Goal: Task Accomplishment & Management: Manage account settings

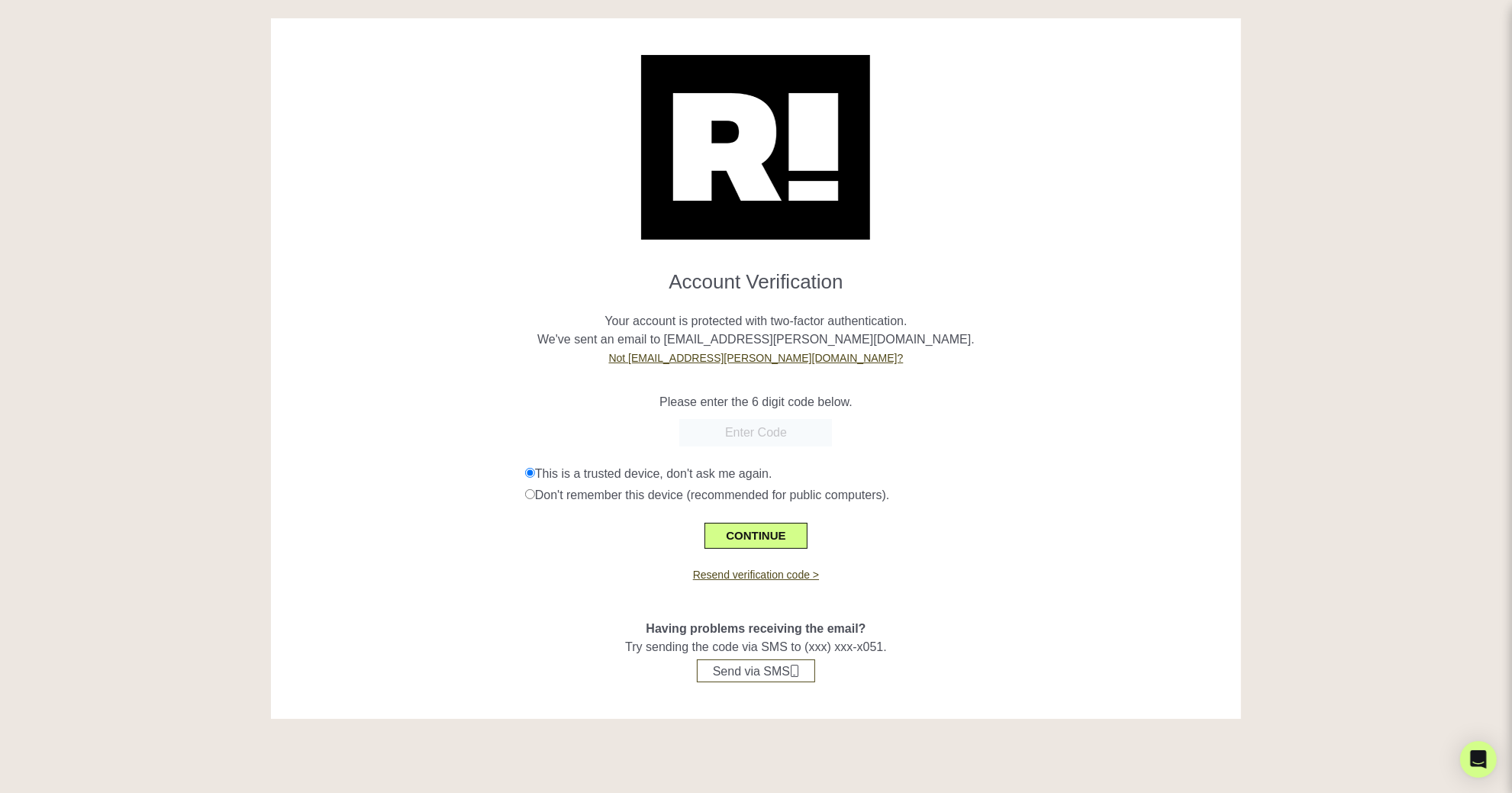
click at [768, 463] on form "Account Verification Your account is protected with two-factor authentication. …" at bounding box center [756, 403] width 947 height 291
click at [787, 437] on input "text" at bounding box center [756, 433] width 153 height 28
type input "996223"
click at [774, 531] on button "CONTINUE" at bounding box center [755, 536] width 103 height 26
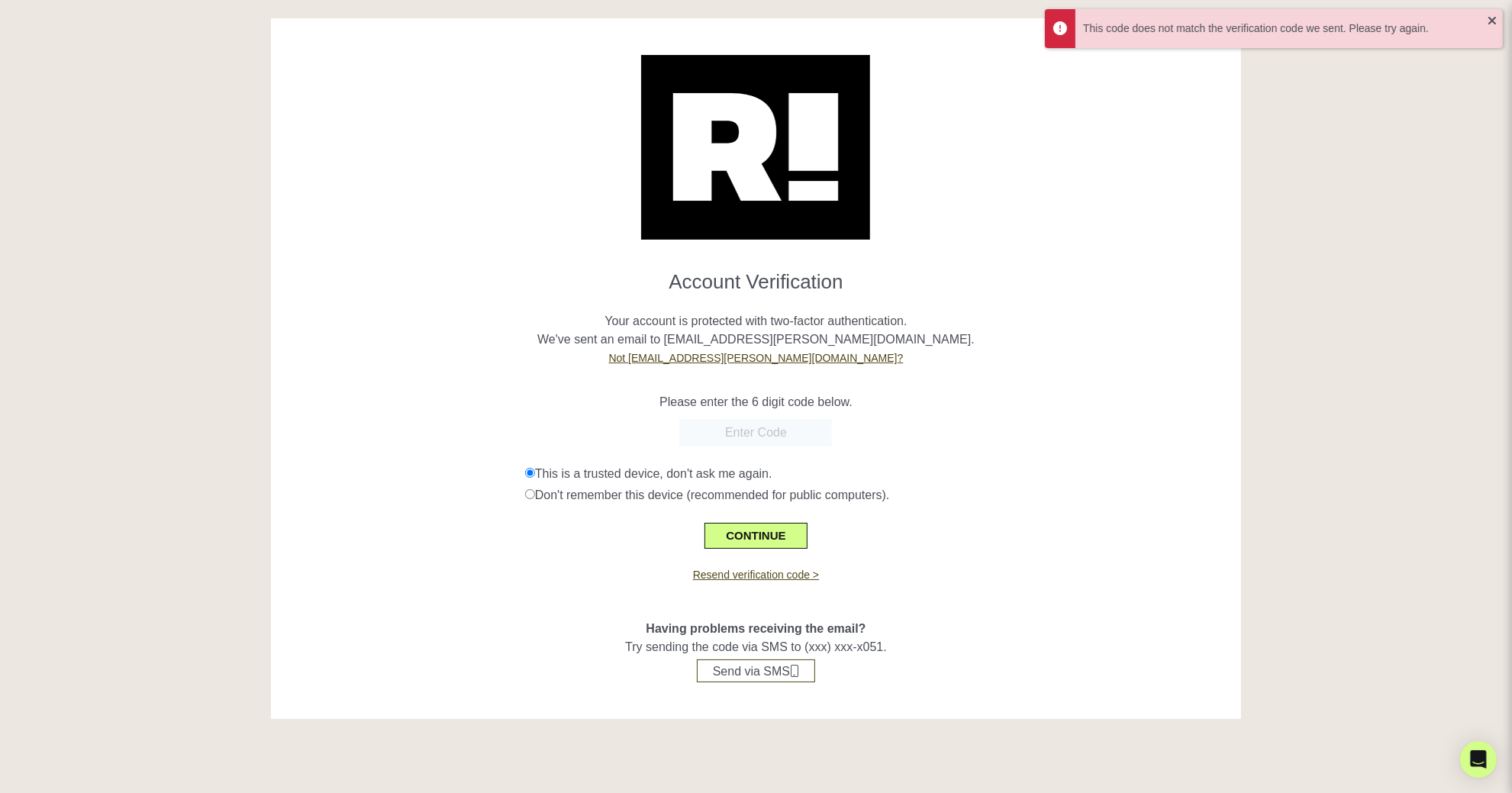
click at [783, 420] on input "text" at bounding box center [756, 433] width 153 height 28
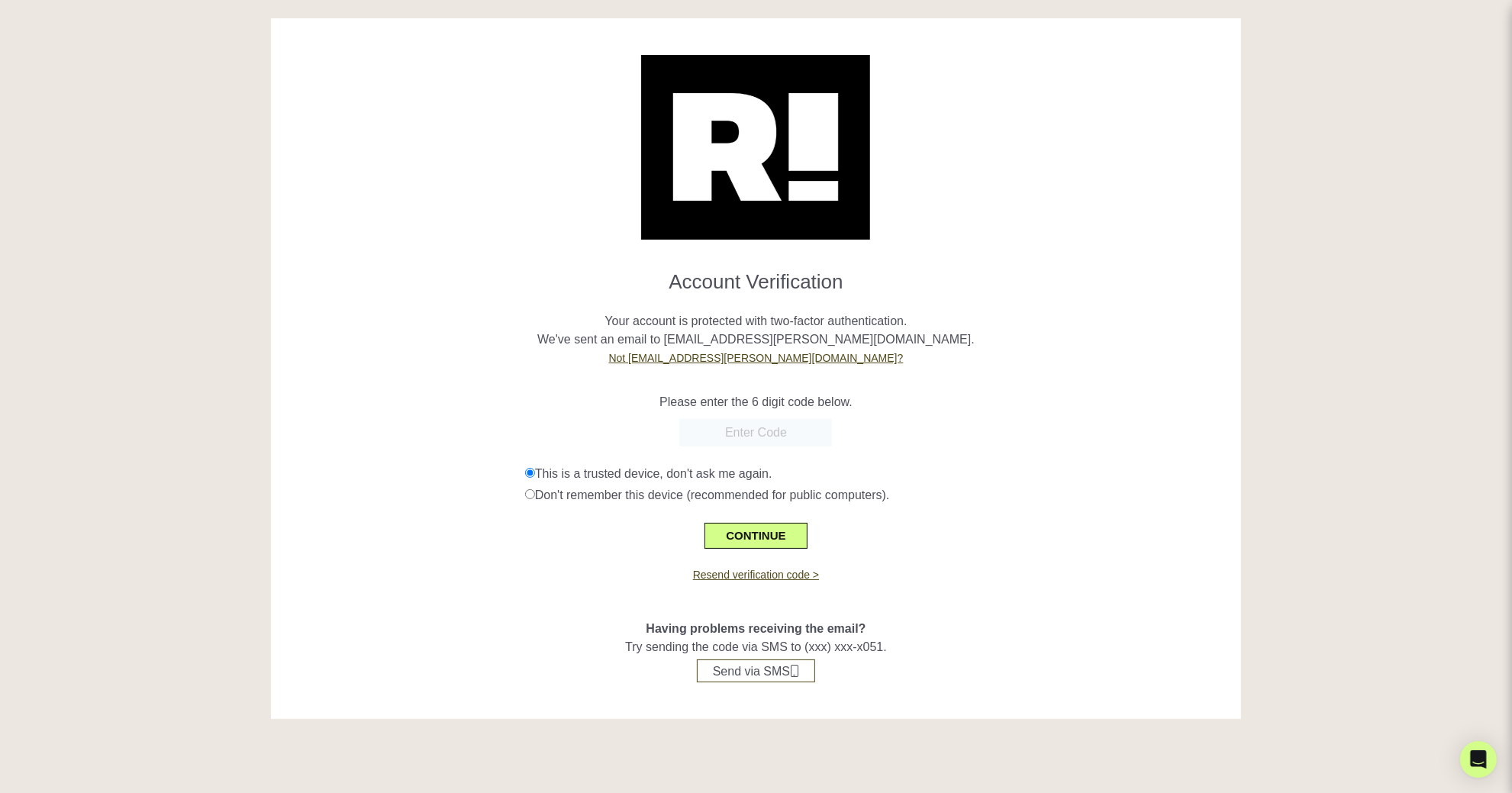
click at [808, 436] on input "text" at bounding box center [756, 433] width 153 height 28
type input "128075"
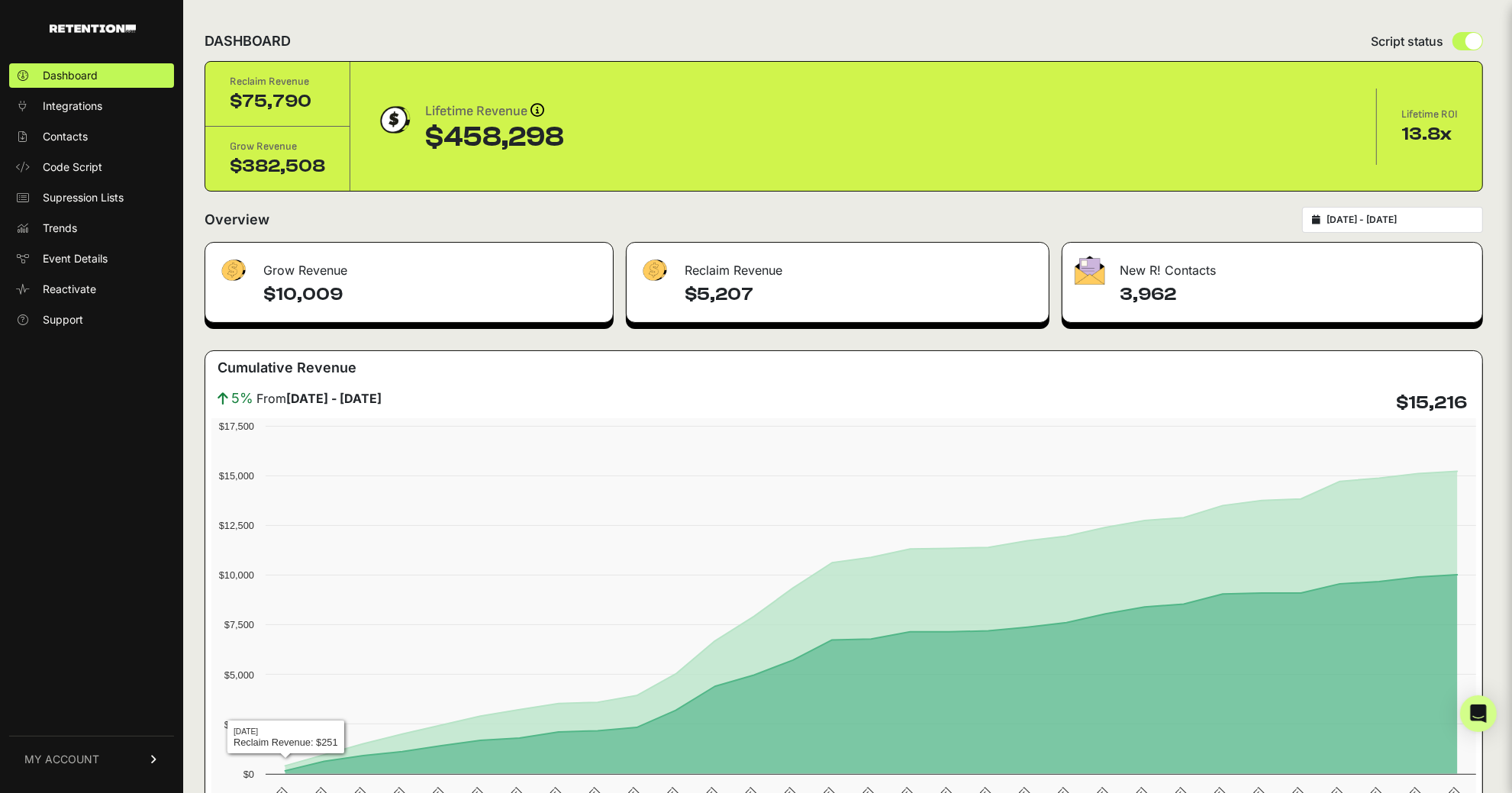
click at [89, 774] on link "MY ACCOUNT" at bounding box center [92, 759] width 165 height 46
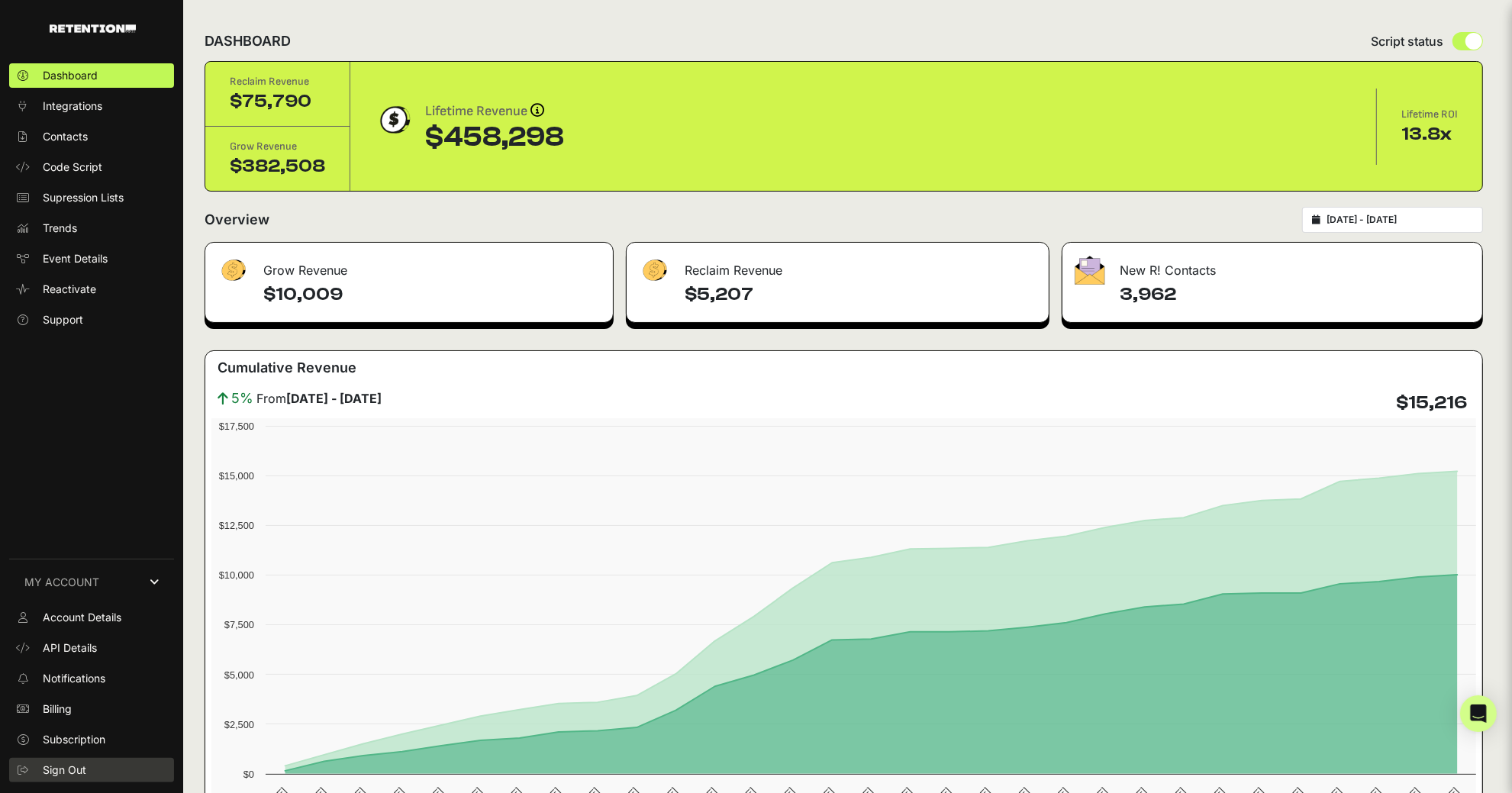
click at [98, 762] on link "Sign Out" at bounding box center [92, 771] width 165 height 25
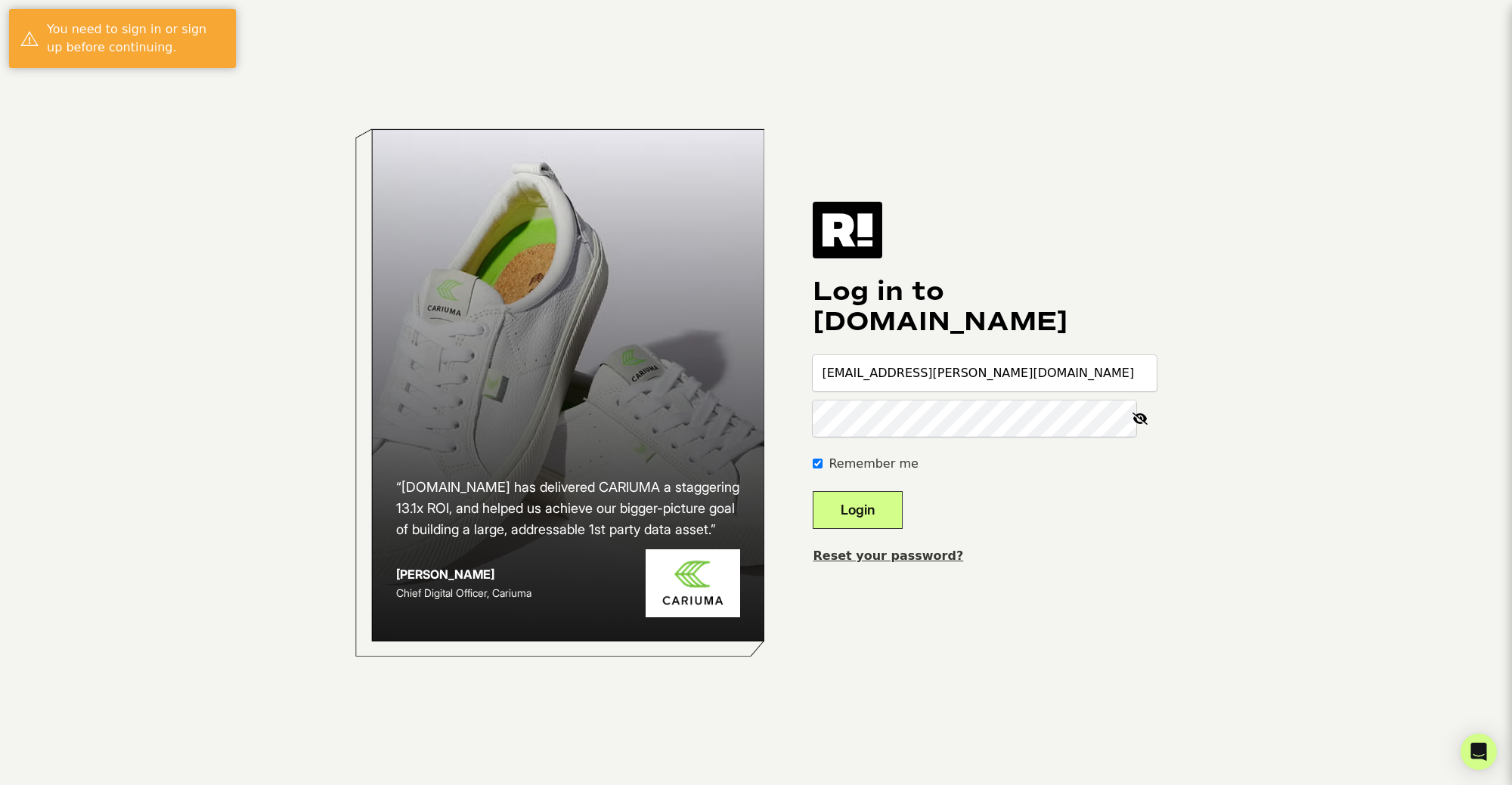
click at [953, 381] on input "jwhall3@cox.net" at bounding box center [985, 373] width 344 height 37
type input "john@hall.consulting"
click at [876, 537] on div "Log in to Retention.com john@hall.consulting Remember me Login Reset your passw…" at bounding box center [985, 392] width 344 height 381
click at [878, 513] on button "Login" at bounding box center [858, 509] width 90 height 37
